Goal: Find contact information: Find contact information

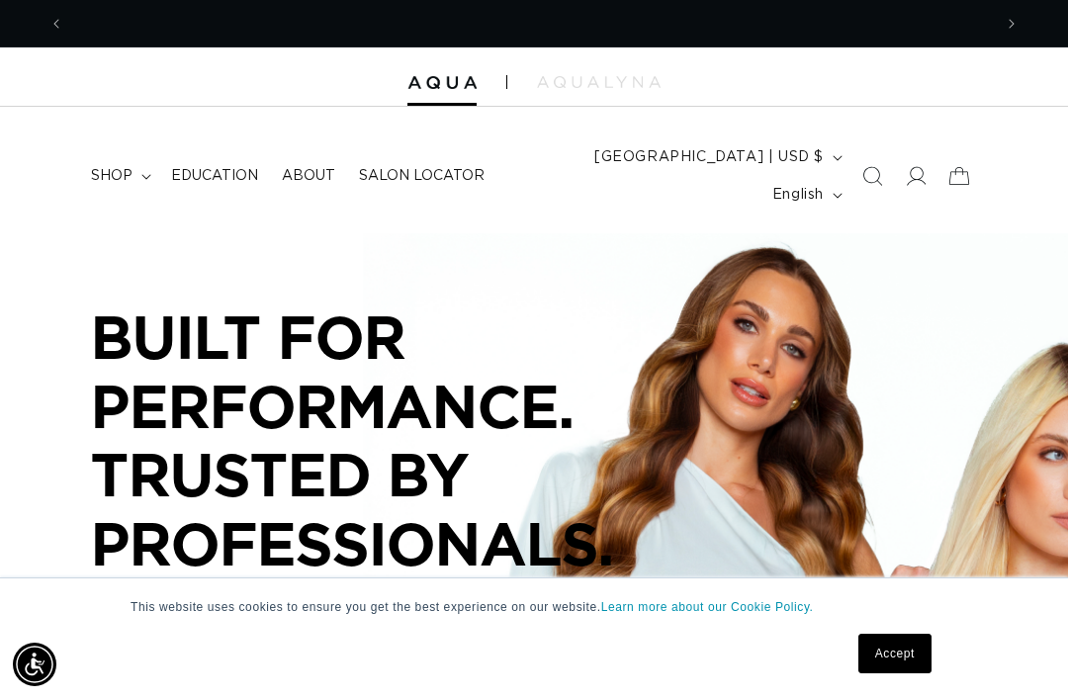
scroll to position [0, 928]
click at [909, 166] on icon at bounding box center [915, 176] width 21 height 21
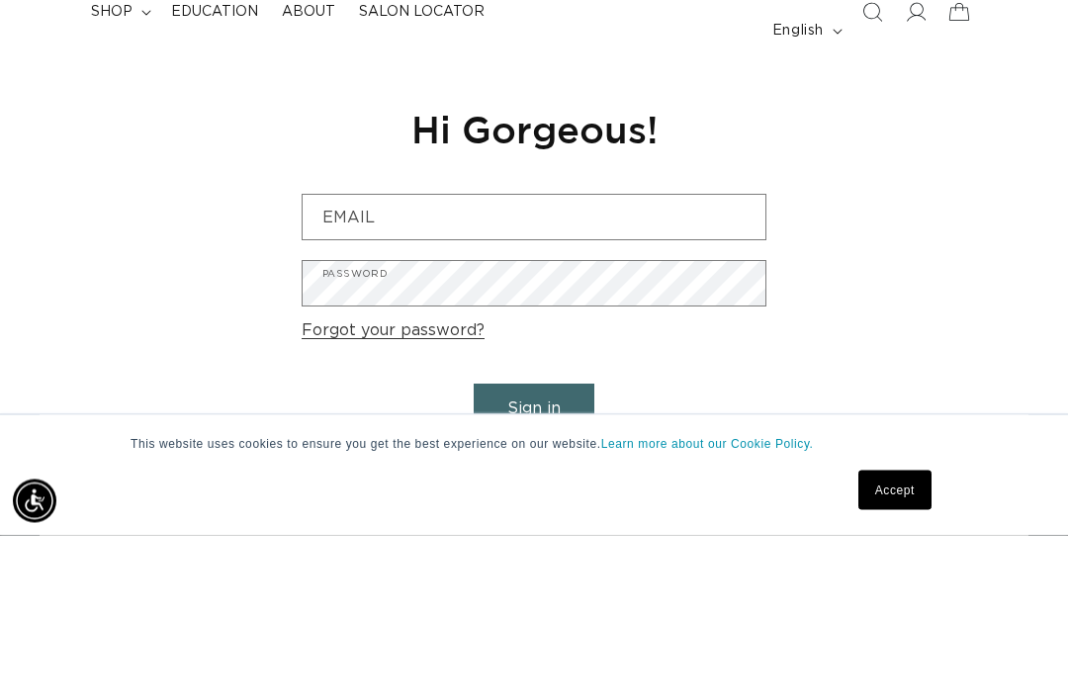
scroll to position [0, 928]
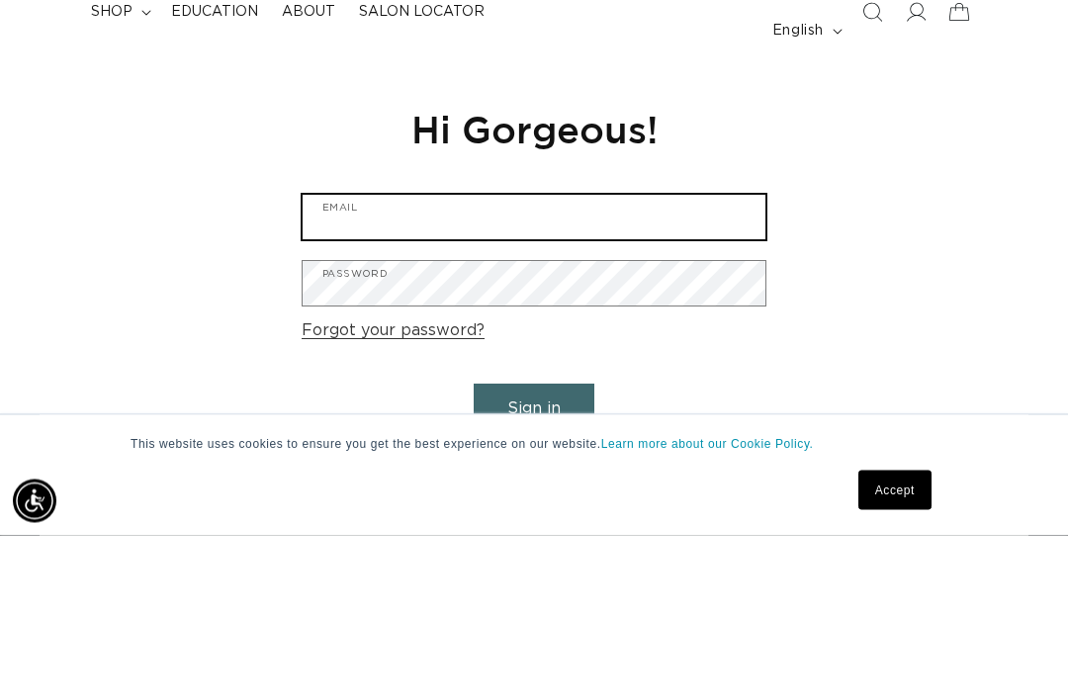
type input "sarakowalski.cuttingedge@gmail.com"
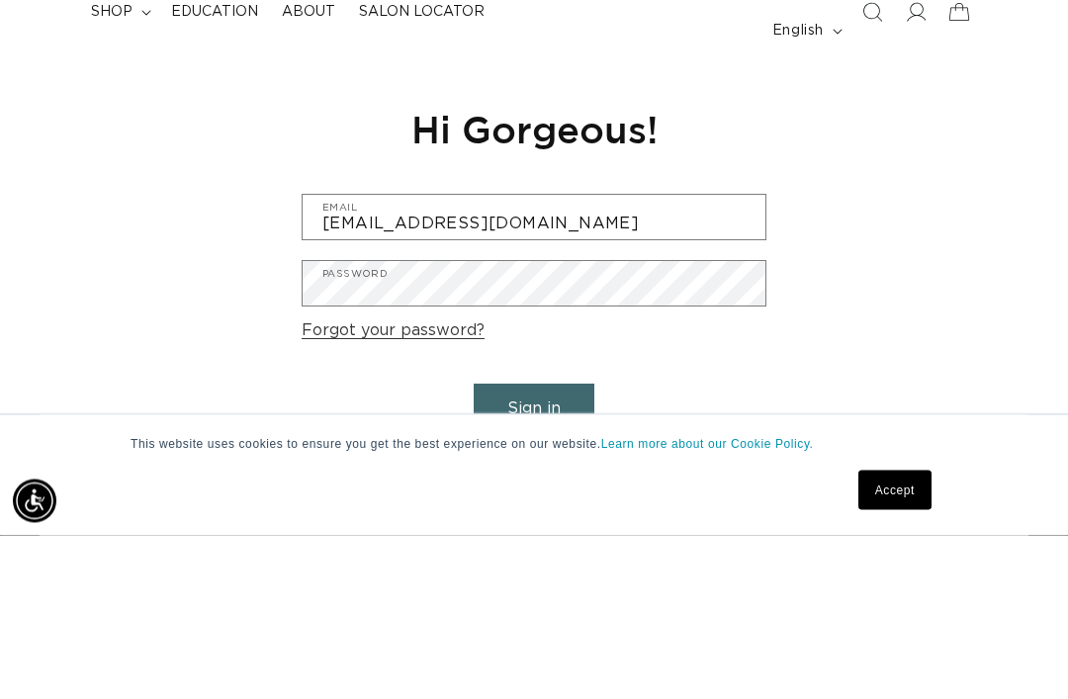
click at [534, 548] on button "Sign in" at bounding box center [534, 573] width 121 height 50
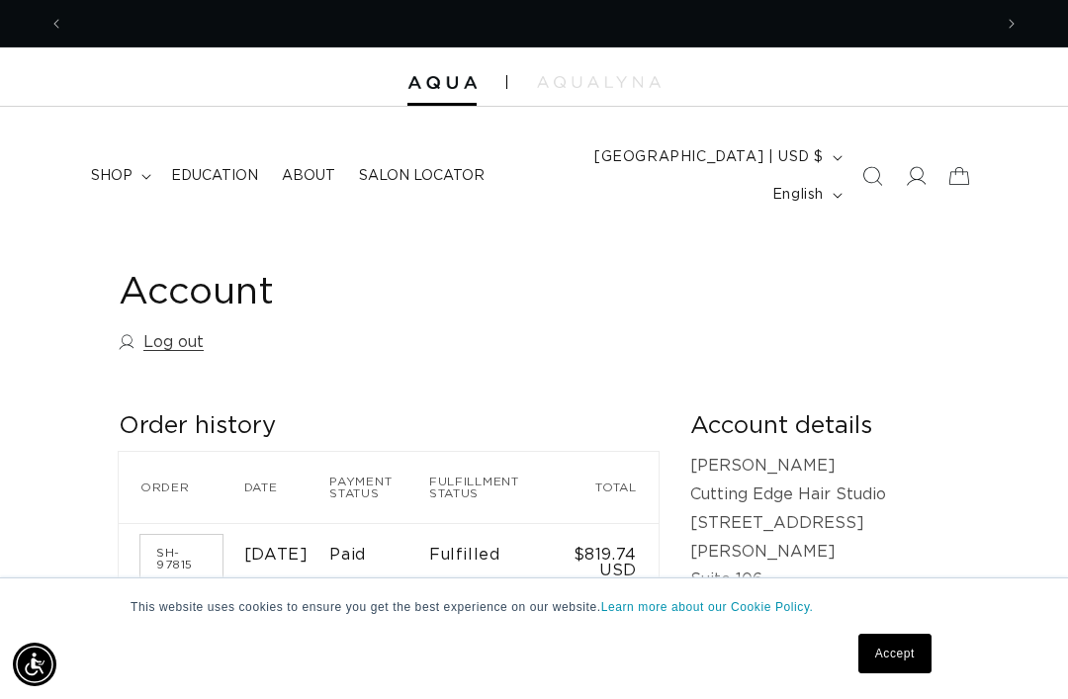
scroll to position [0, 928]
click at [126, 167] on span "shop" at bounding box center [112, 176] width 42 height 18
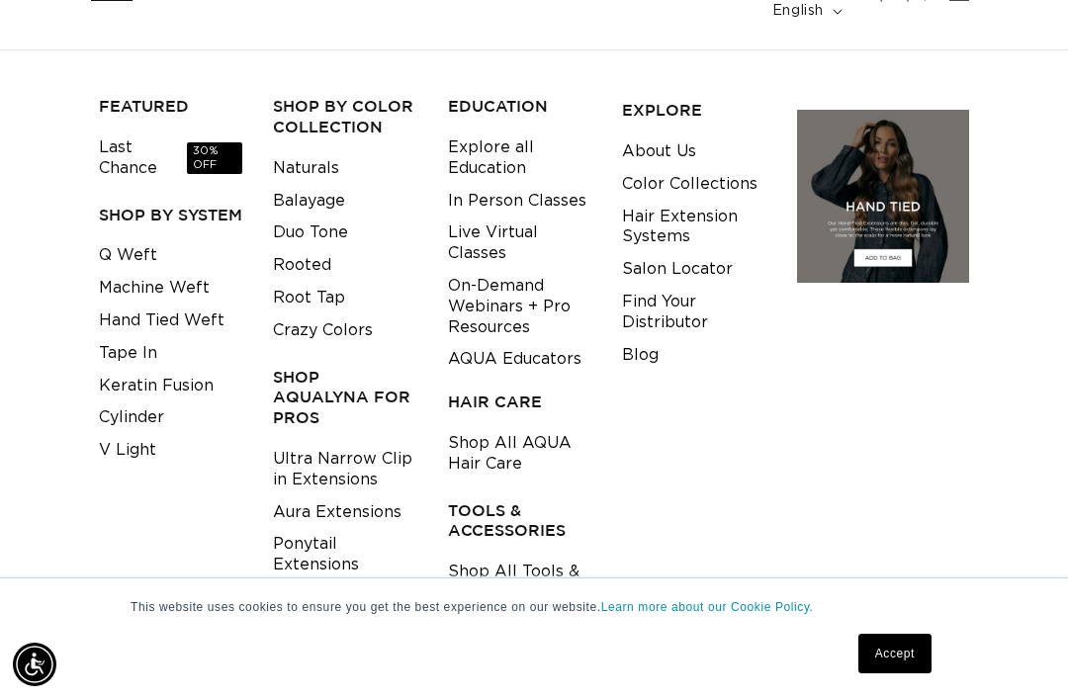
scroll to position [0, 0]
click at [515, 556] on link "Shop All Tools & Accessories" at bounding box center [519, 582] width 143 height 53
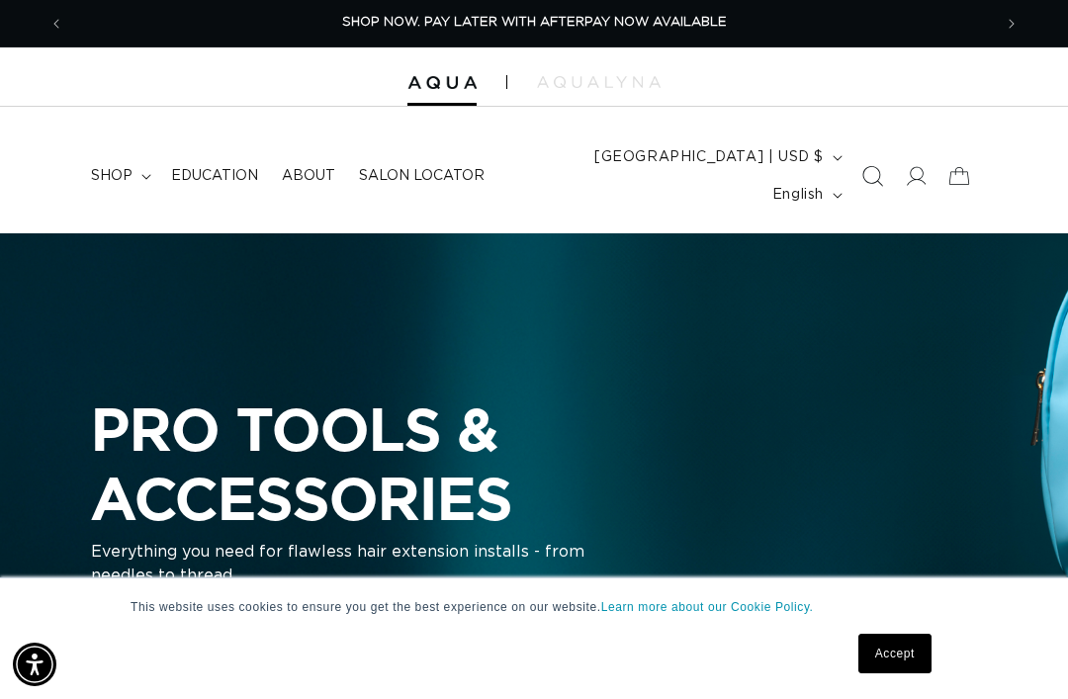
click at [874, 154] on span "Search" at bounding box center [873, 176] width 44 height 44
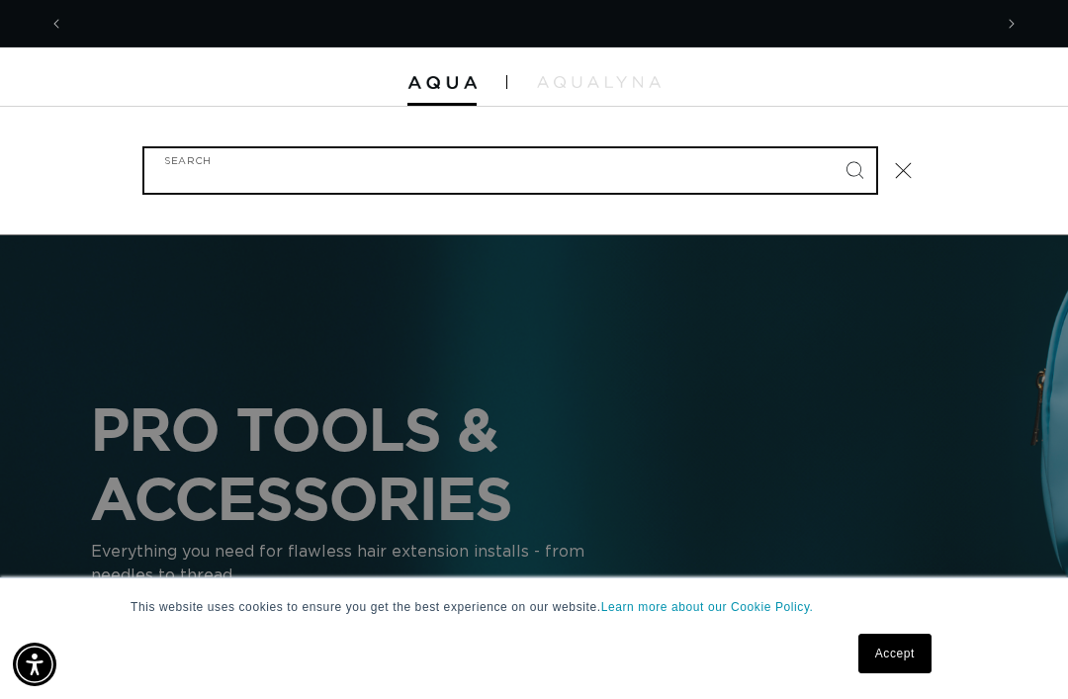
scroll to position [0, 1856]
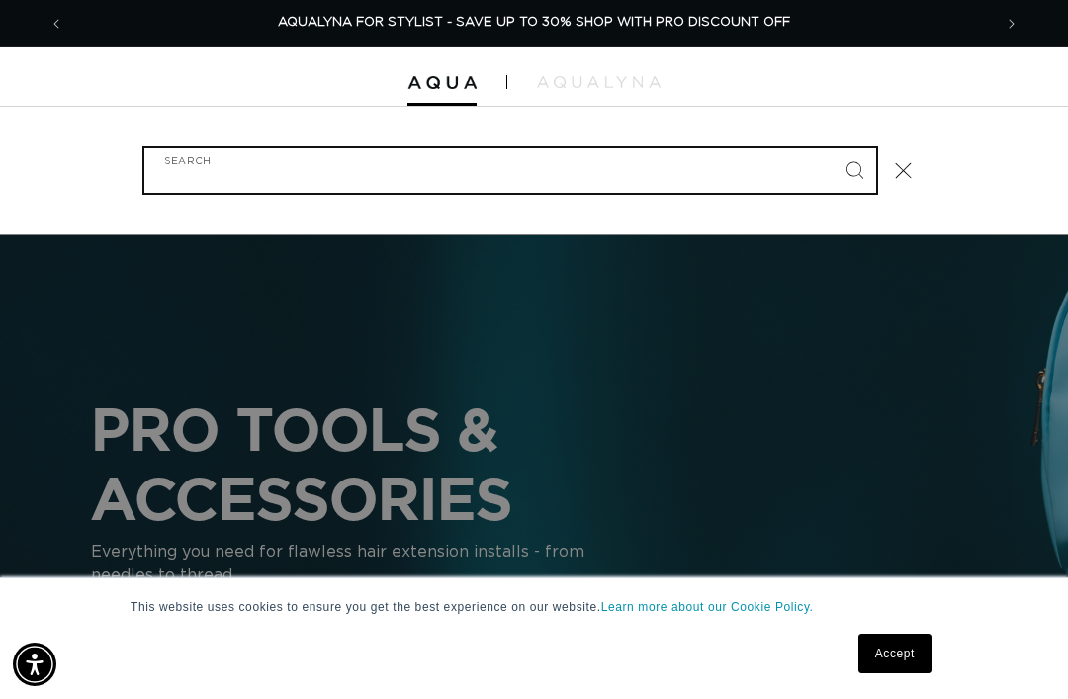
click at [699, 175] on input "Search" at bounding box center [510, 170] width 732 height 45
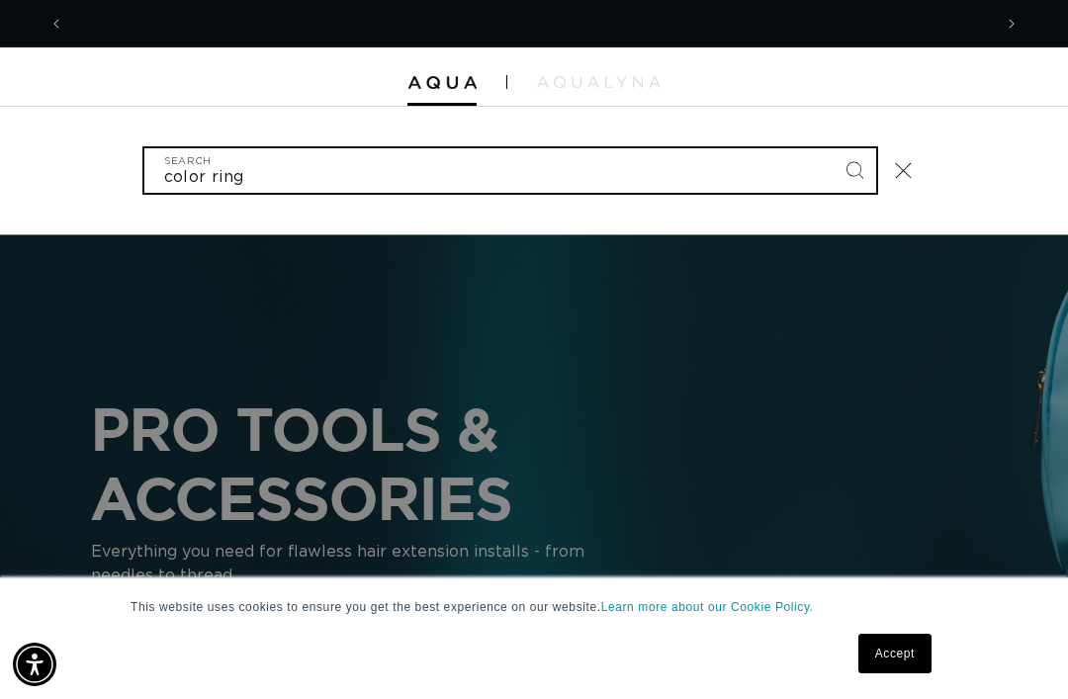
scroll to position [0, 0]
type input "color ring"
click at [854, 153] on button "Search" at bounding box center [855, 170] width 44 height 44
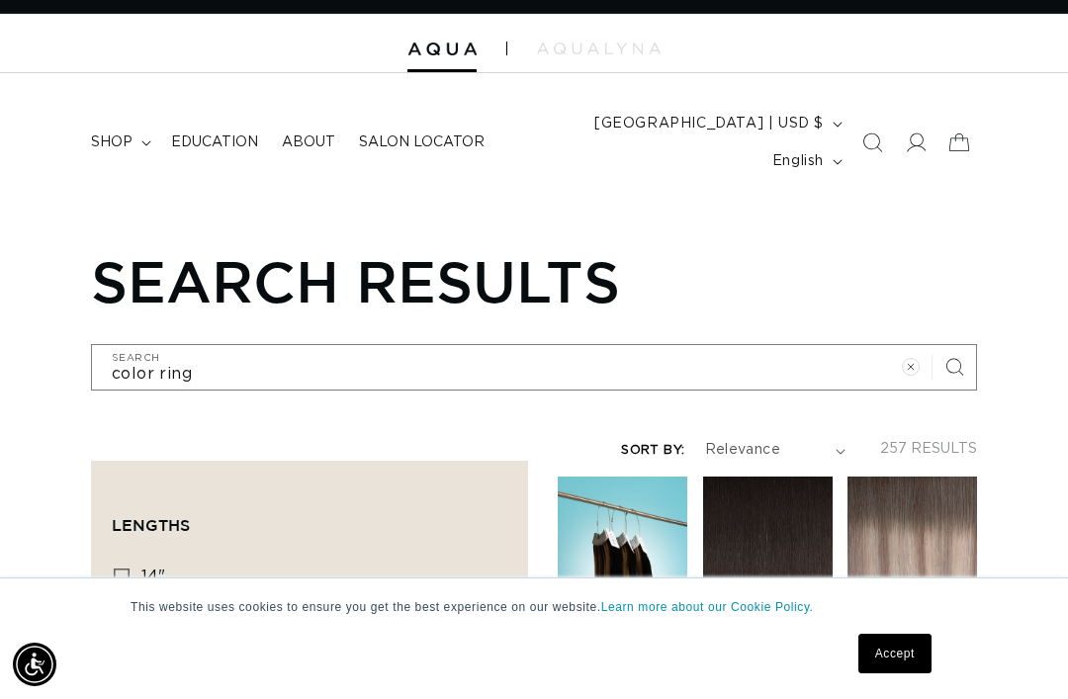
scroll to position [35, 0]
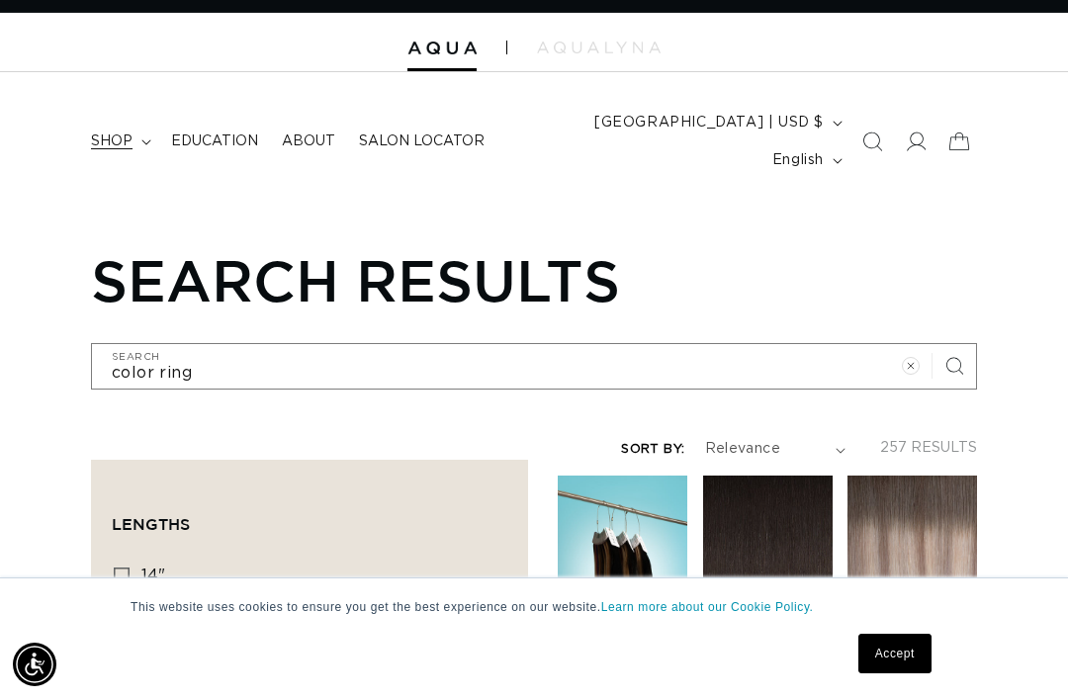
click at [128, 121] on summary "shop" at bounding box center [119, 142] width 80 height 42
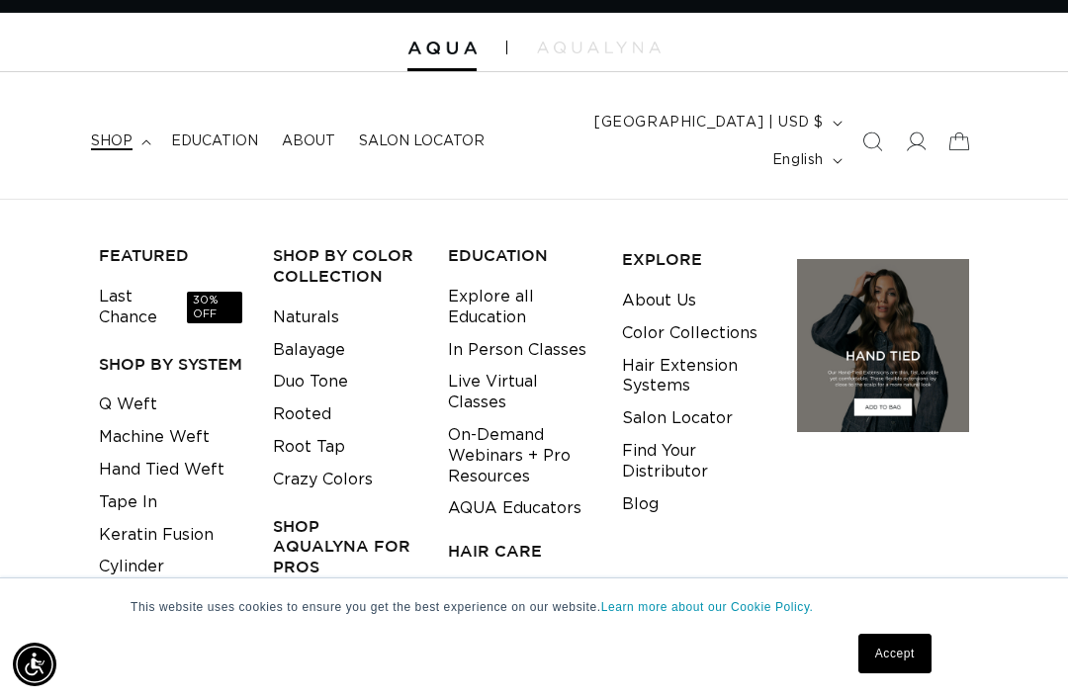
scroll to position [0, 0]
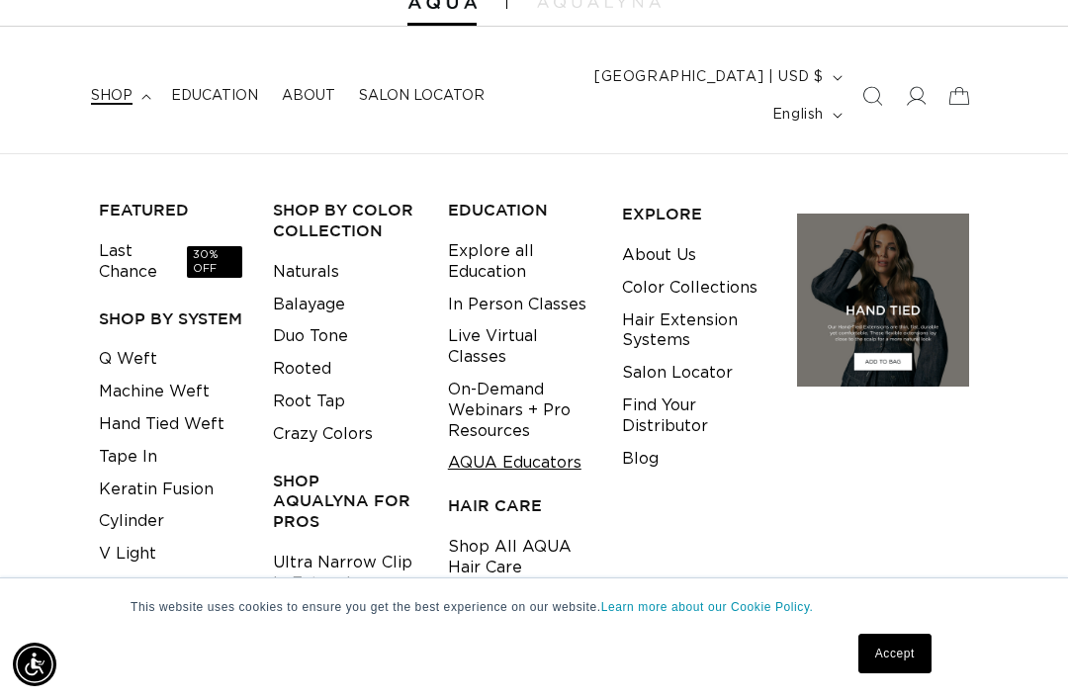
click at [563, 447] on link "AQUA Educators" at bounding box center [515, 463] width 134 height 33
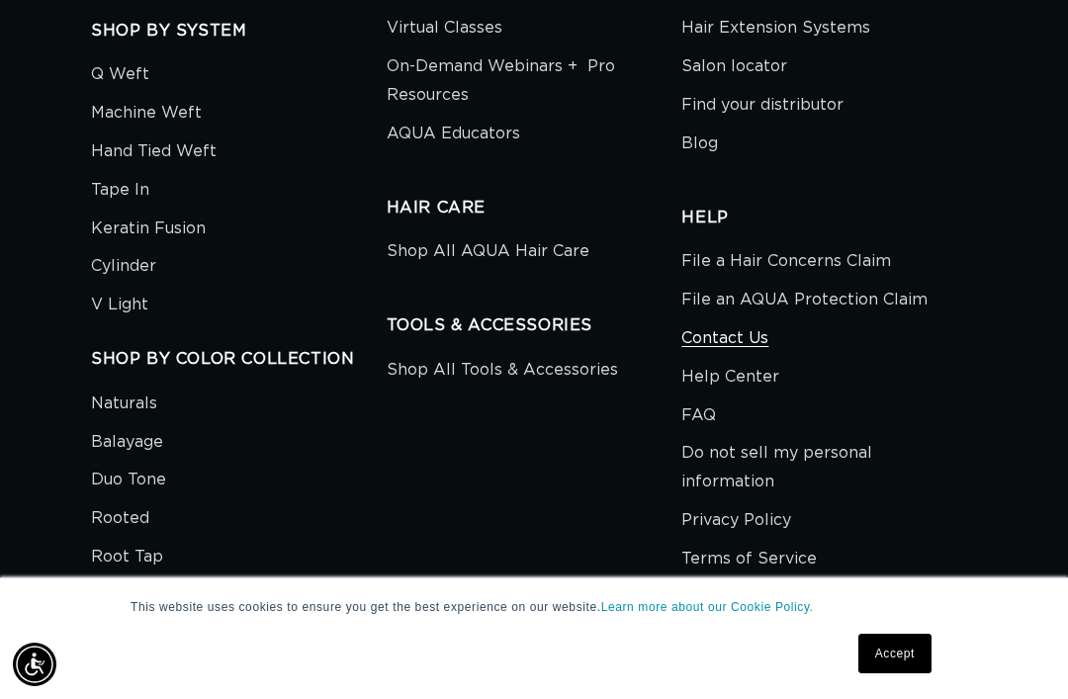
scroll to position [0, 928]
click at [768, 320] on link "Contact Us" at bounding box center [725, 339] width 87 height 39
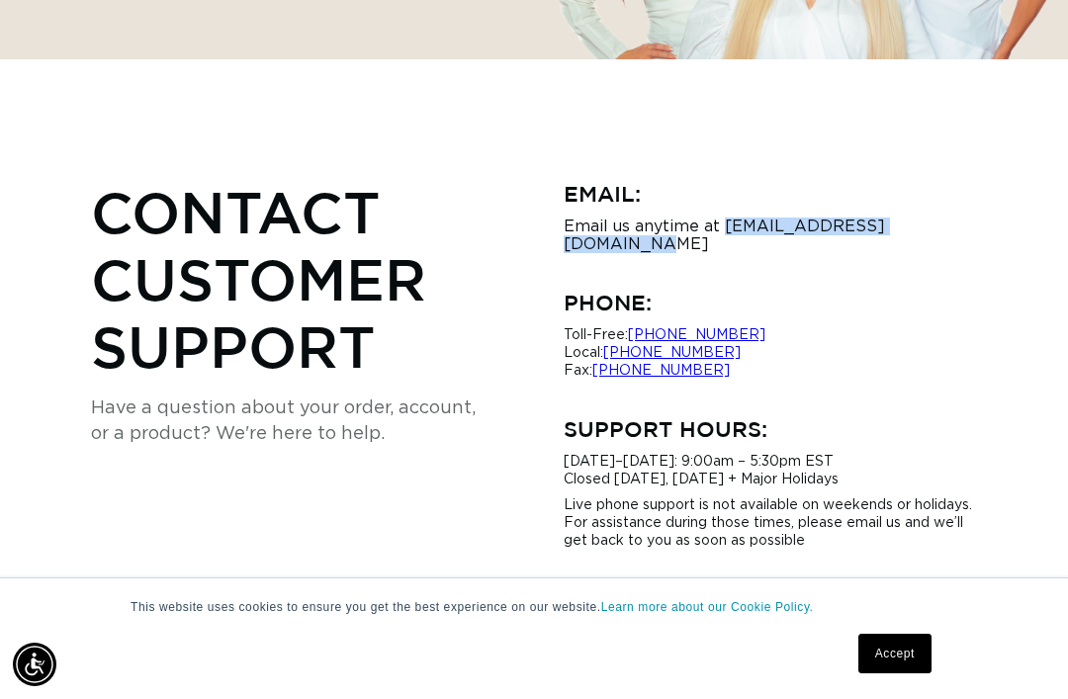
scroll to position [0, 841]
